Goal: Find specific page/section: Find specific page/section

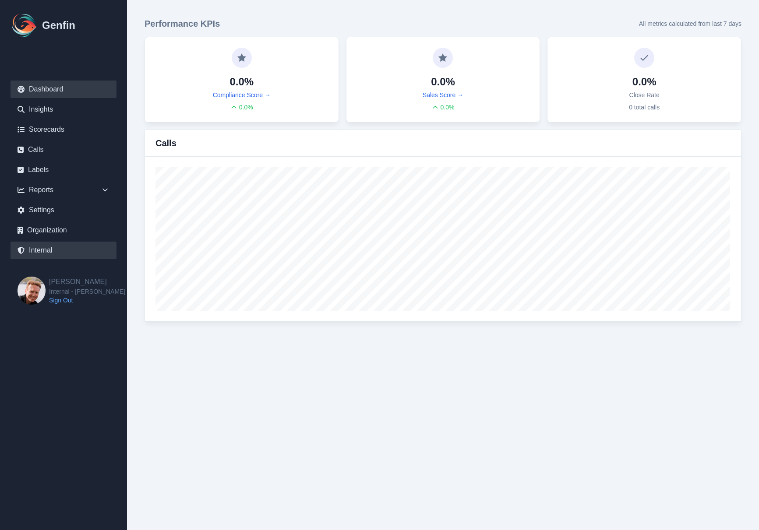
click at [43, 251] on link "Internal" at bounding box center [64, 251] width 106 height 18
select select "paid"
select select "7"
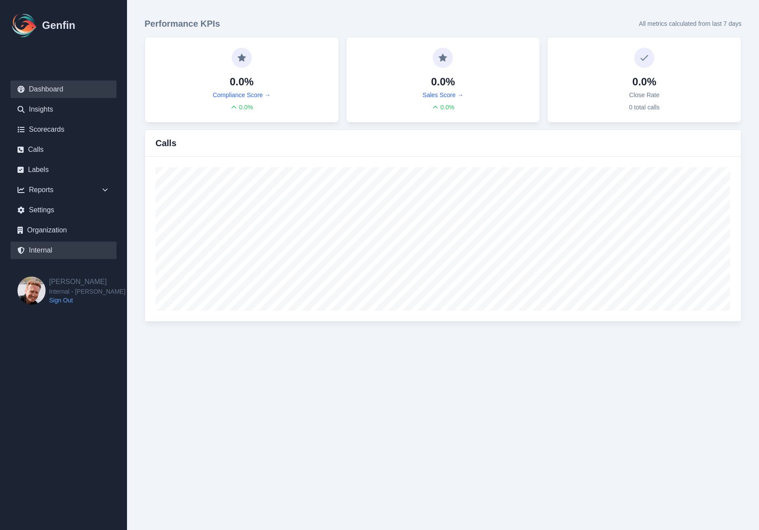
select select "paid"
select select "7"
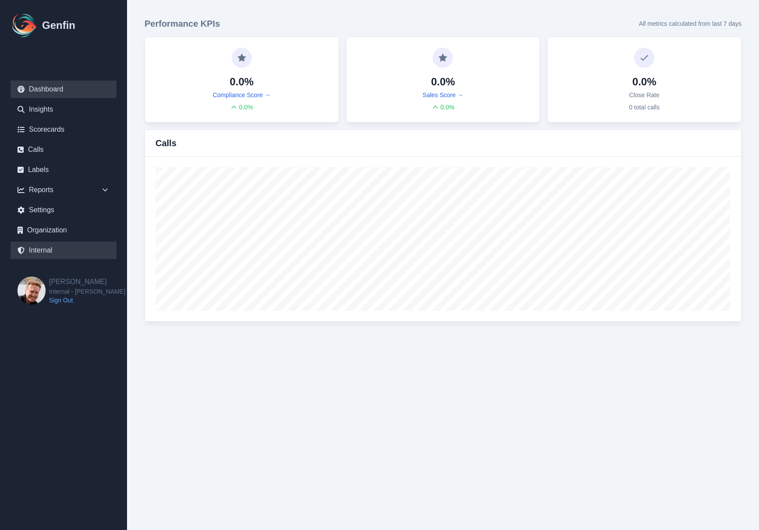
select select "7"
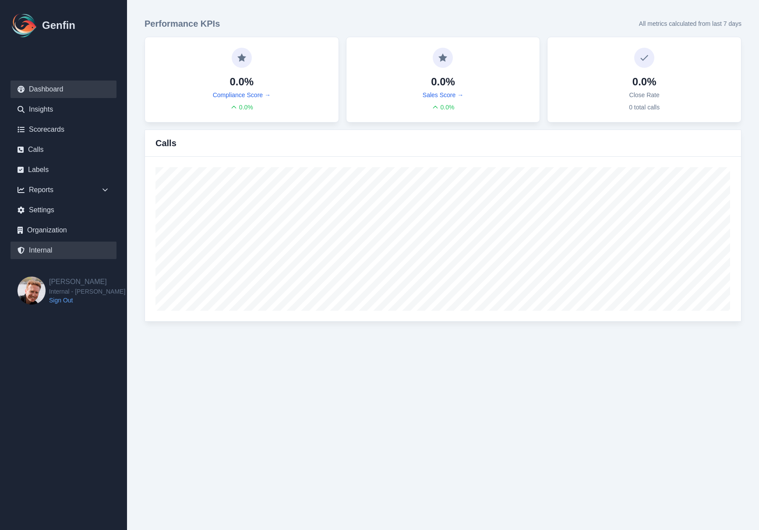
select select "7"
select select "paid"
select select "7"
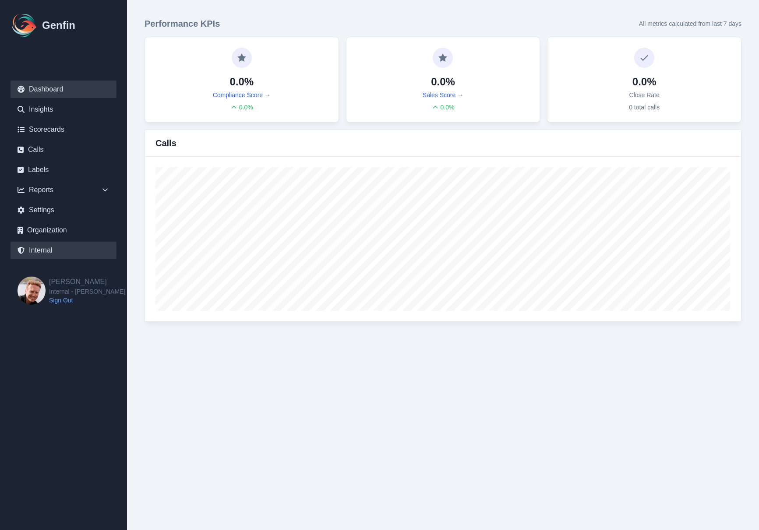
select select "7"
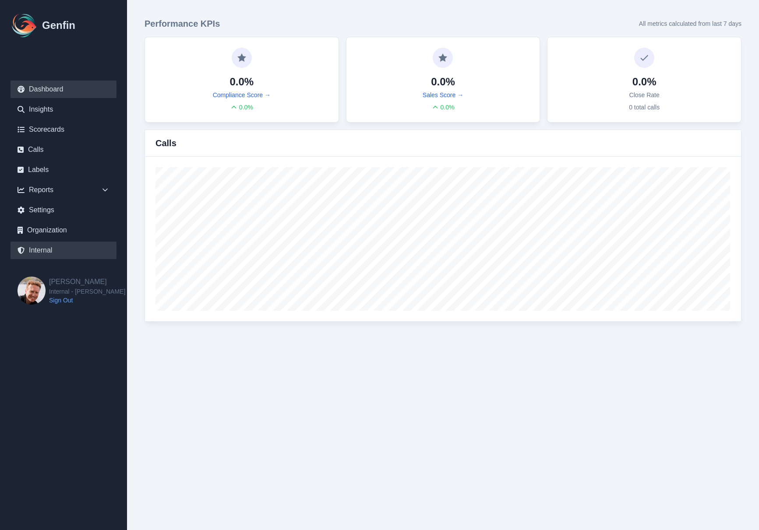
select select "7"
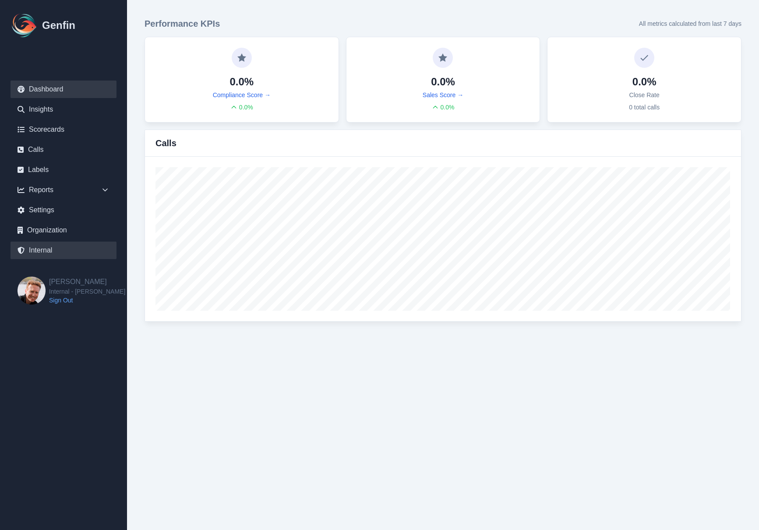
select select "paid"
select select "7"
select select "paid"
select select "7"
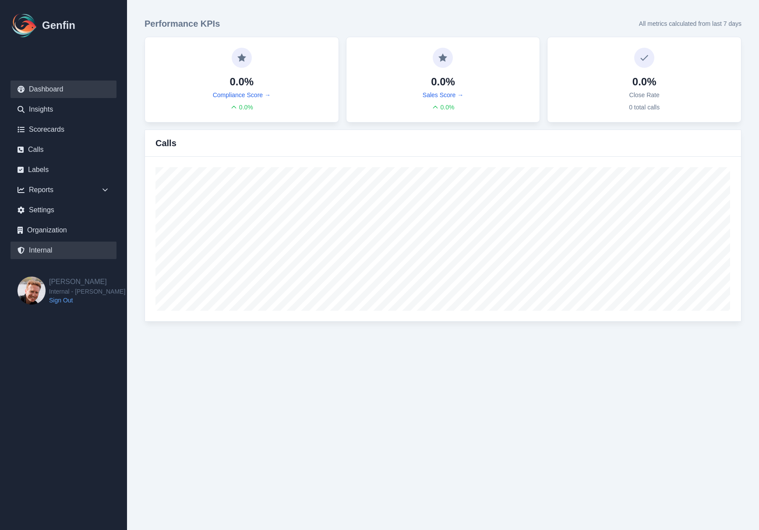
select select "paid"
select select "7"
select select "paid"
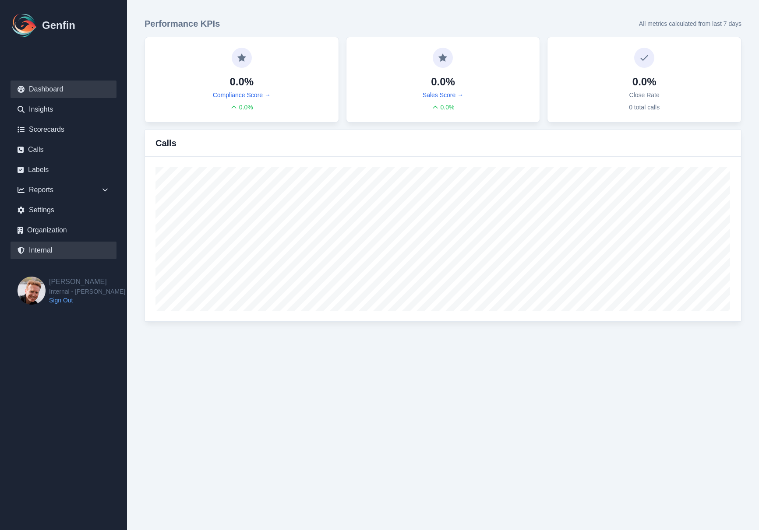
select select "7"
select select "paid"
select select "7"
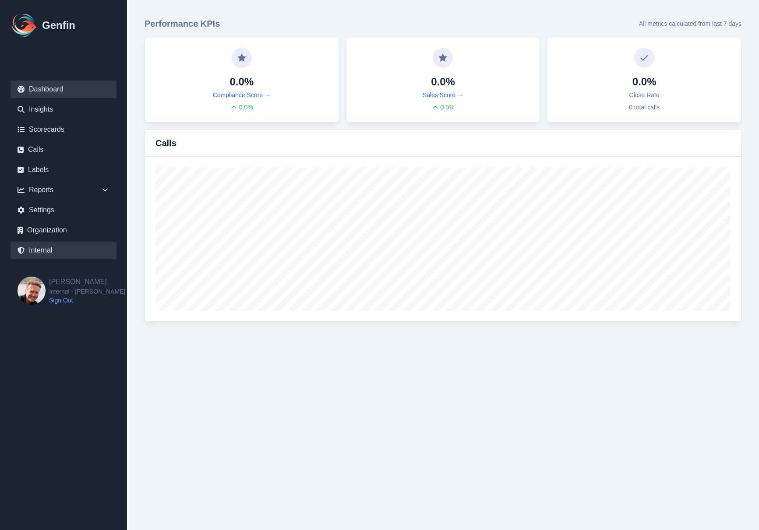
select select "7"
select select "paid"
select select "7"
select select "paid"
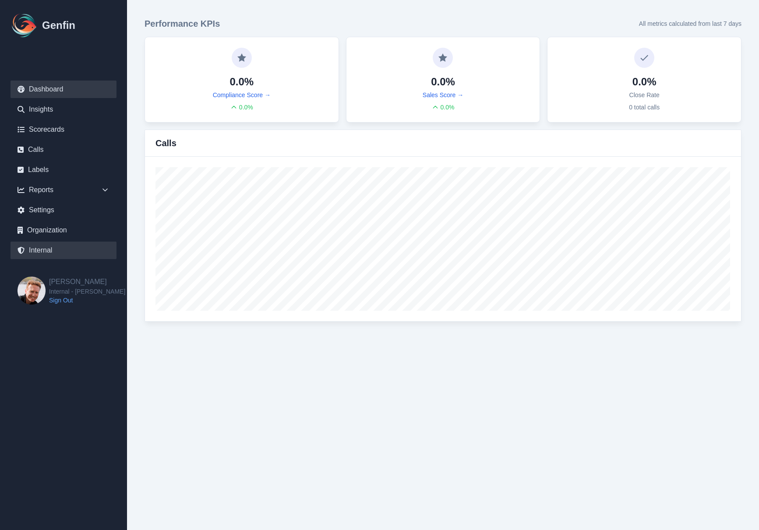
select select "7"
select select "paid"
select select "7"
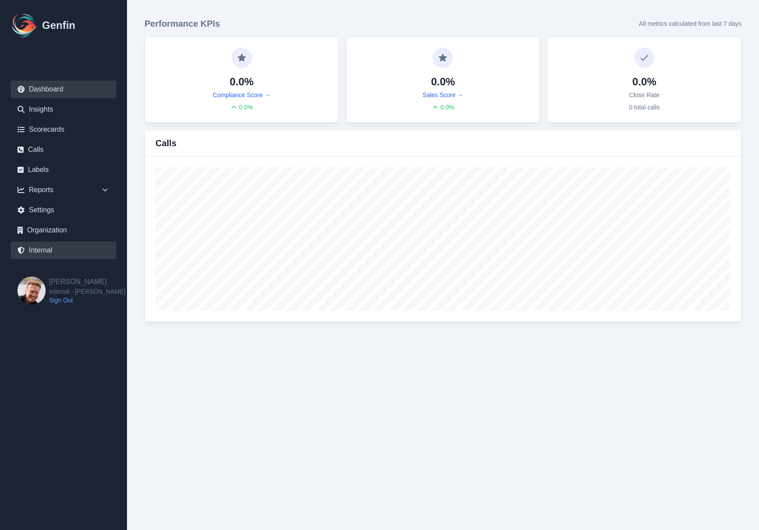
select select "7"
select select "paid"
select select "7"
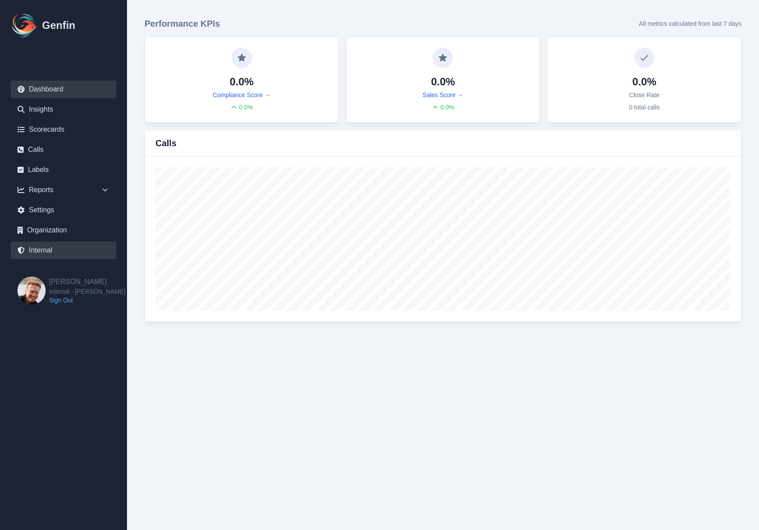
select select "7"
select select "paid"
select select "7"
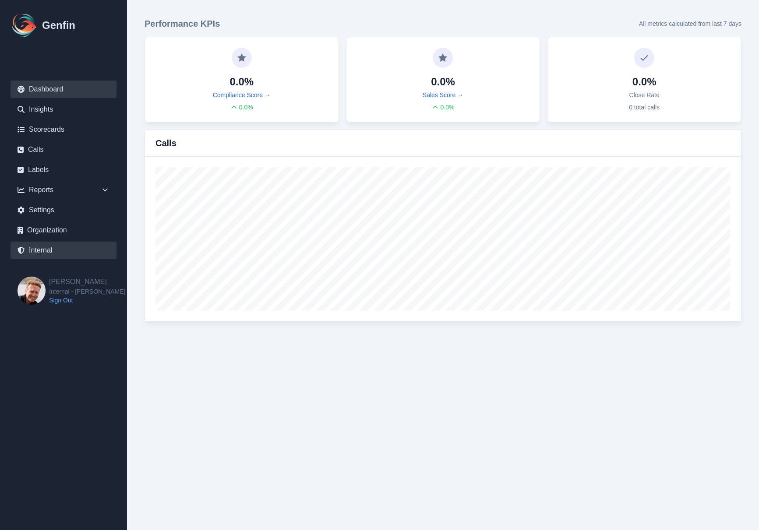
select select "7"
select select "paid"
select select "7"
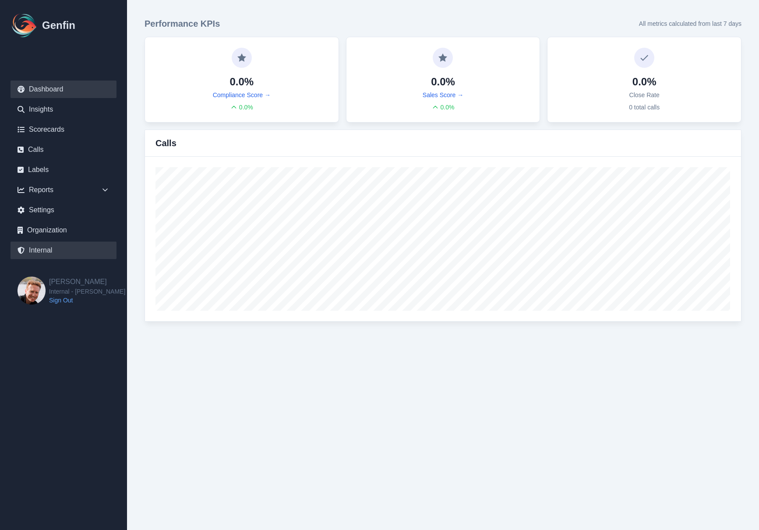
select select "7"
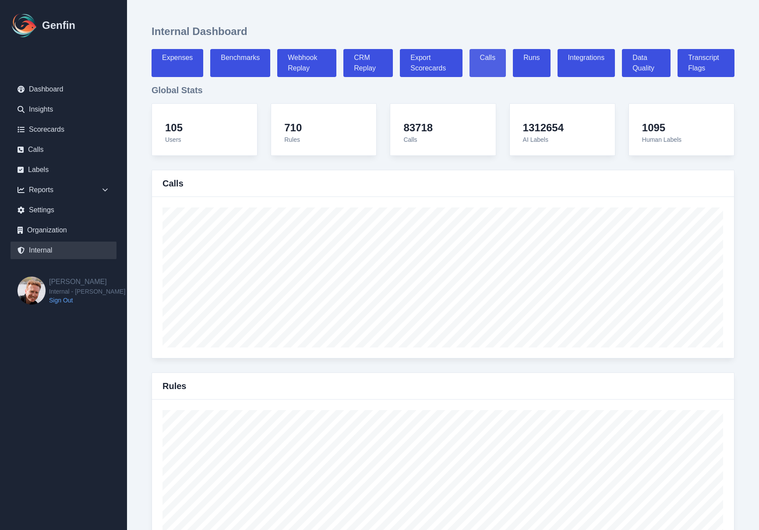
click at [498, 62] on link "Calls" at bounding box center [487, 63] width 37 height 28
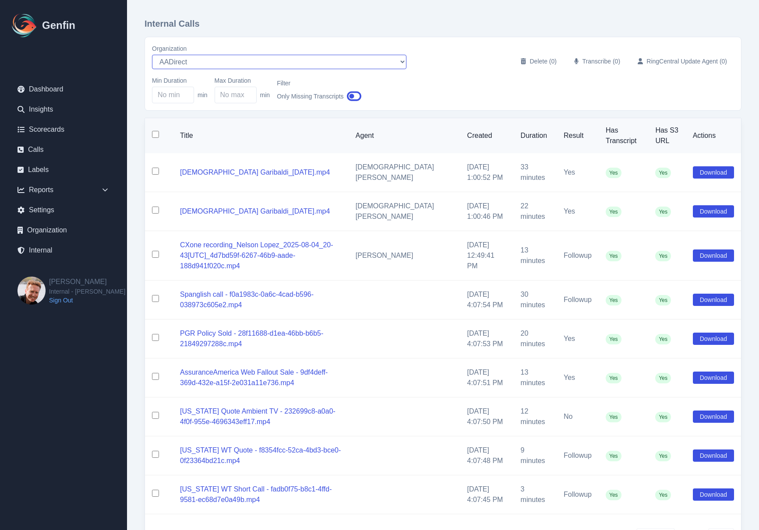
click at [240, 63] on select "AADirect Aainsco.com Aainsco.com alec+america@system2.fitness alec+emily@system…" at bounding box center [279, 62] width 254 height 14
select select "5"
click at [152, 55] on select "AADirect Aainsco.com Aainsco.com alec+america@system2.fitness alec+emily@system…" at bounding box center [279, 62] width 254 height 14
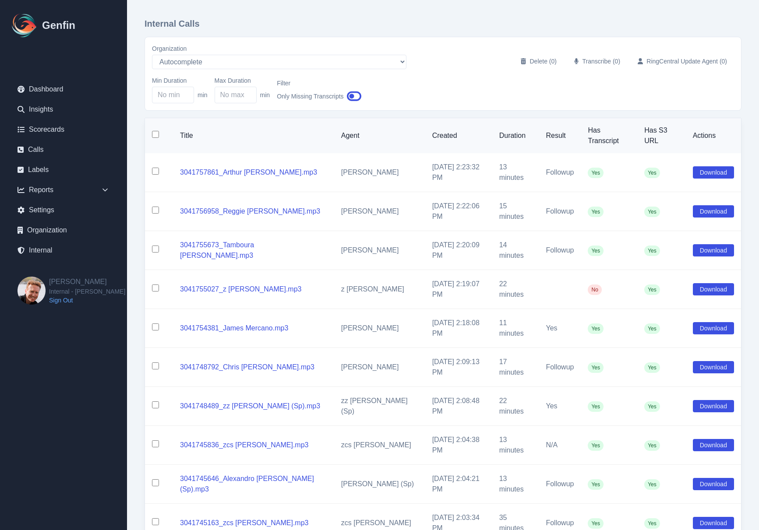
click at [477, 100] on div "Min Duration min Max Duration min Filter Only Missing Transcripts" at bounding box center [443, 89] width 582 height 27
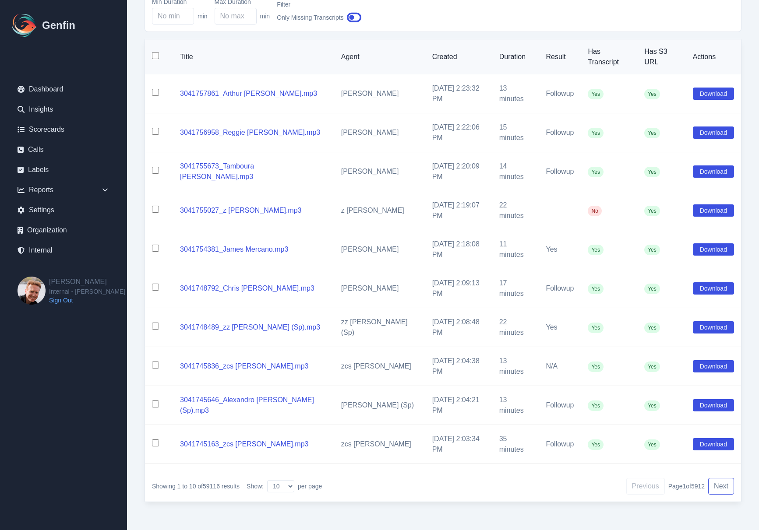
click at [723, 486] on button "Next" at bounding box center [721, 486] width 26 height 17
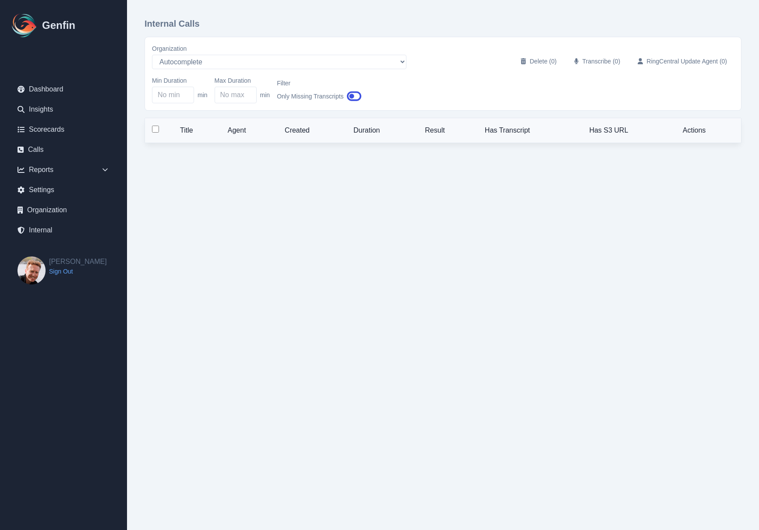
select select "5"
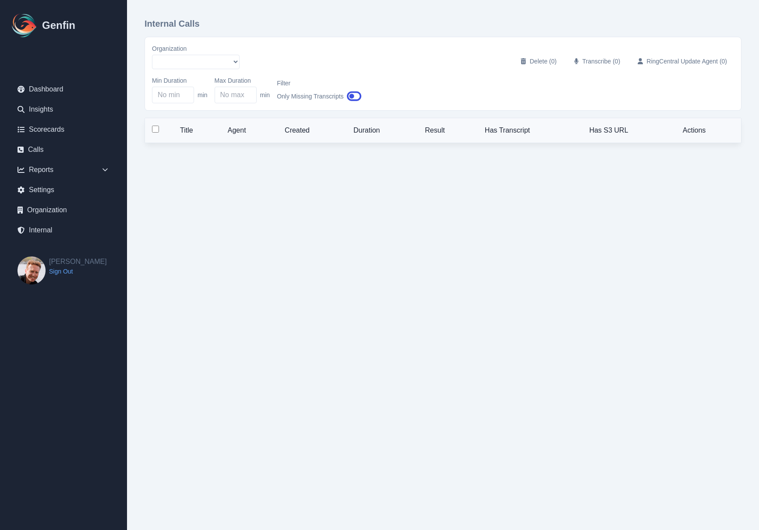
select select "5"
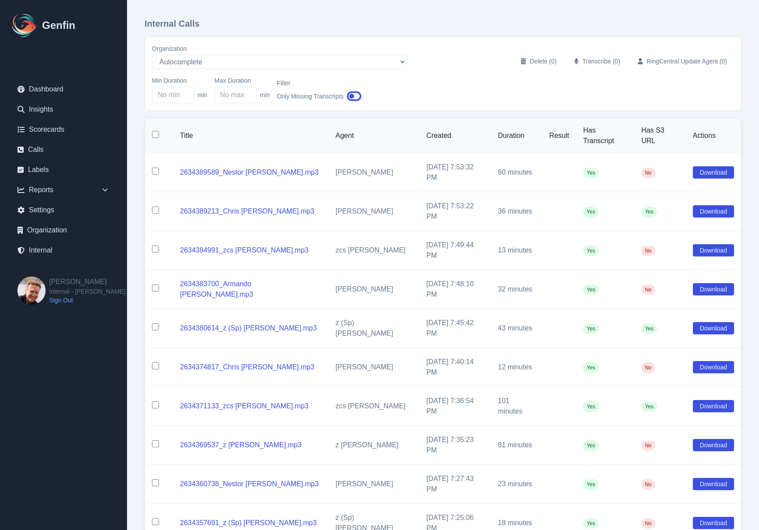
click at [376, 497] on div "Internal Calls Organization AADirect [DOMAIN_NAME] [DOMAIN_NAME] [EMAIL_ADDRESS…" at bounding box center [443, 304] width 632 height 609
drag, startPoint x: 176, startPoint y: 469, endPoint x: 193, endPoint y: 469, distance: 17.1
copy p "42591"
click at [131, 235] on div "Internal Calls Organization AADirect Aainsco.com Aainsco.com alec+america@syste…" at bounding box center [443, 304] width 632 height 609
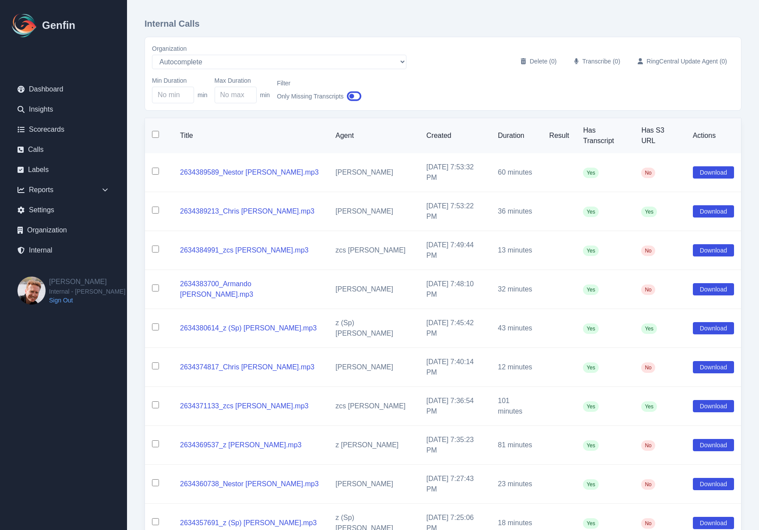
click at [142, 157] on div "Internal Calls Organization AADirect Aainsco.com Aainsco.com alec+america@syste…" at bounding box center [443, 304] width 632 height 609
